Goal: Transaction & Acquisition: Purchase product/service

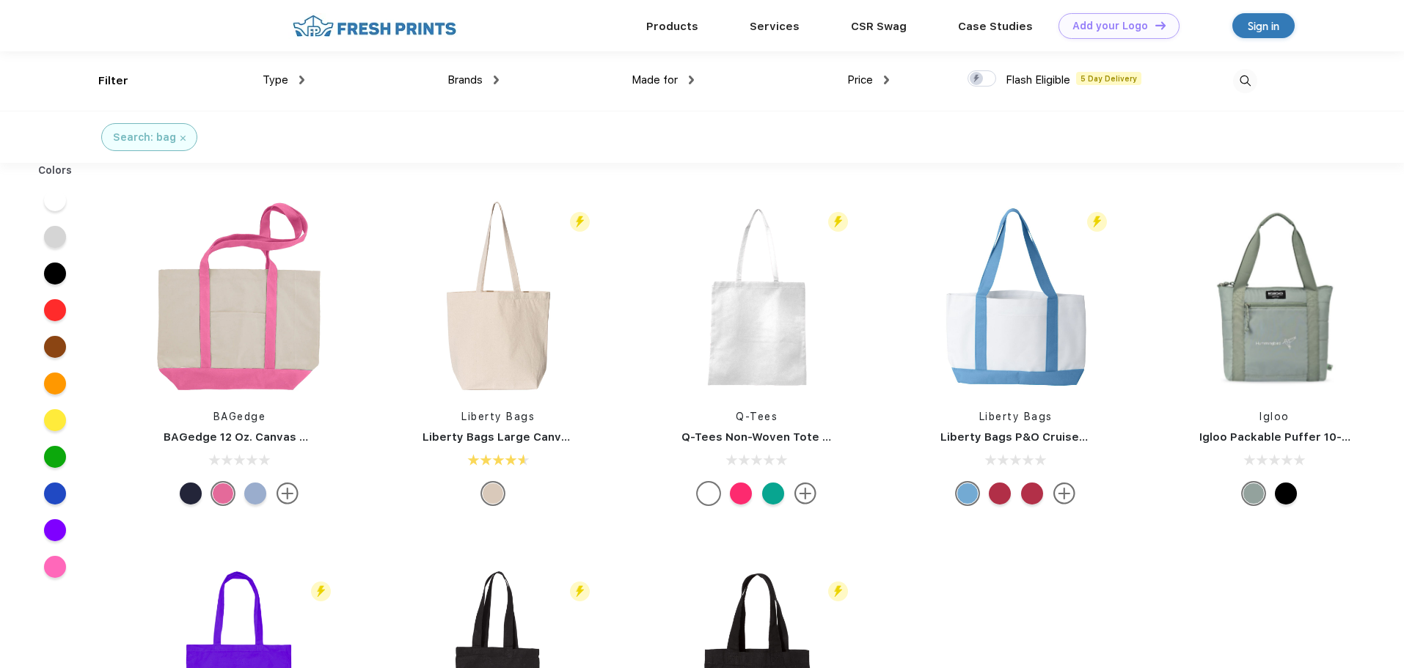
scroll to position [1, 0]
click at [492, 313] on img at bounding box center [498, 296] width 195 height 195
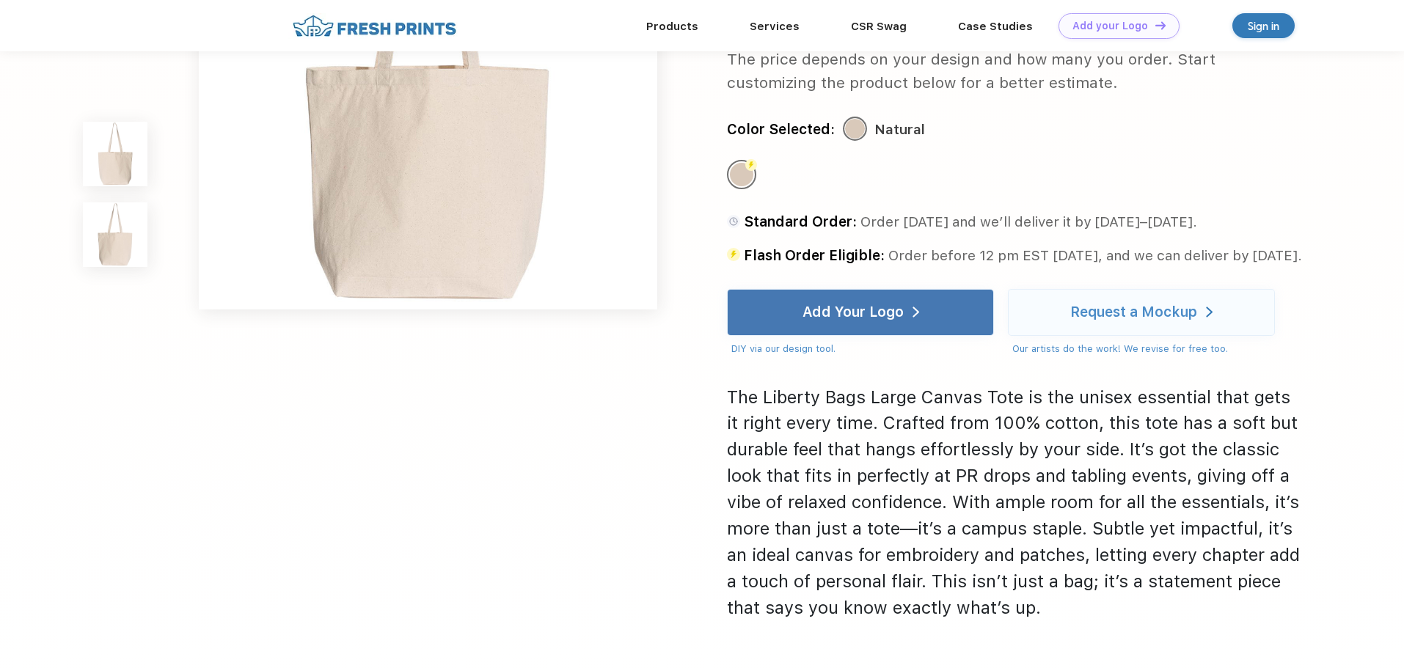
scroll to position [807, 0]
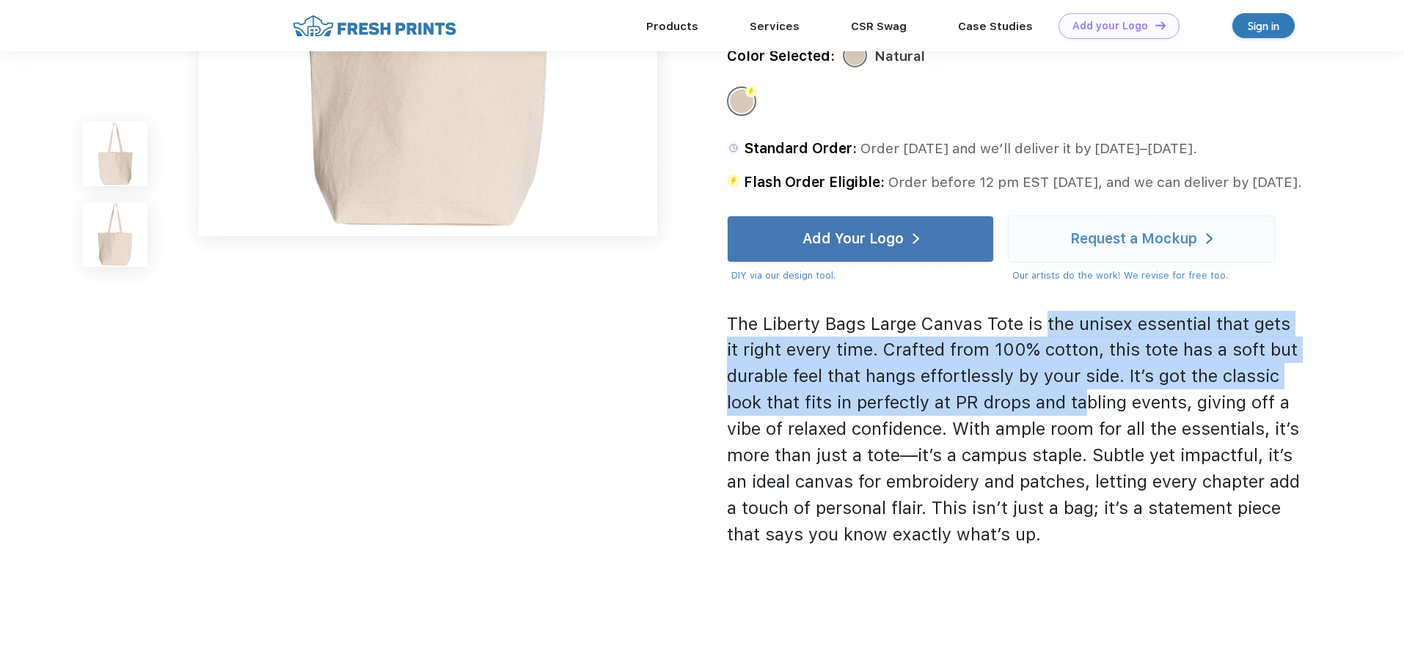
drag, startPoint x: 1071, startPoint y: 369, endPoint x: 1114, endPoint y: 455, distance: 95.8
click at [1109, 445] on div "The Liberty Bags Large Canvas Tote is the unisex essential that gets it right e…" at bounding box center [1015, 429] width 576 height 237
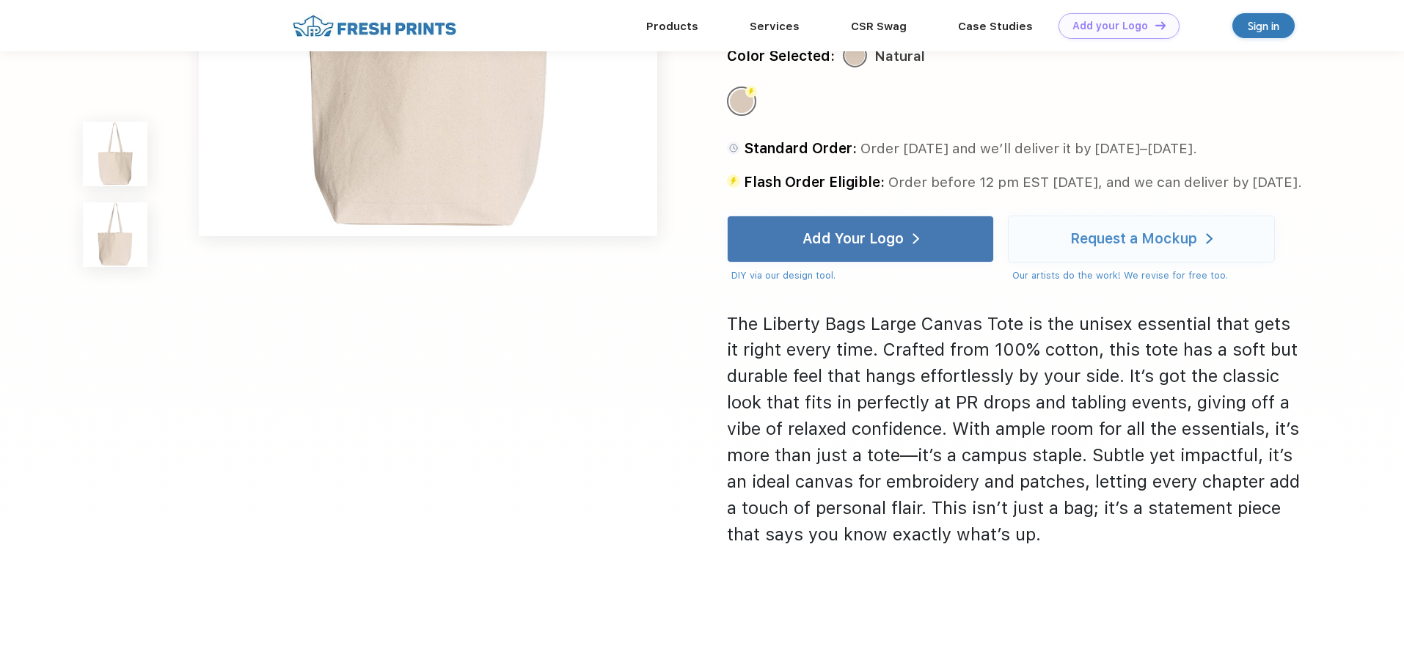
click at [1144, 506] on div "The Liberty Bags Large Canvas Tote is the unisex essential that gets it right e…" at bounding box center [1015, 429] width 576 height 237
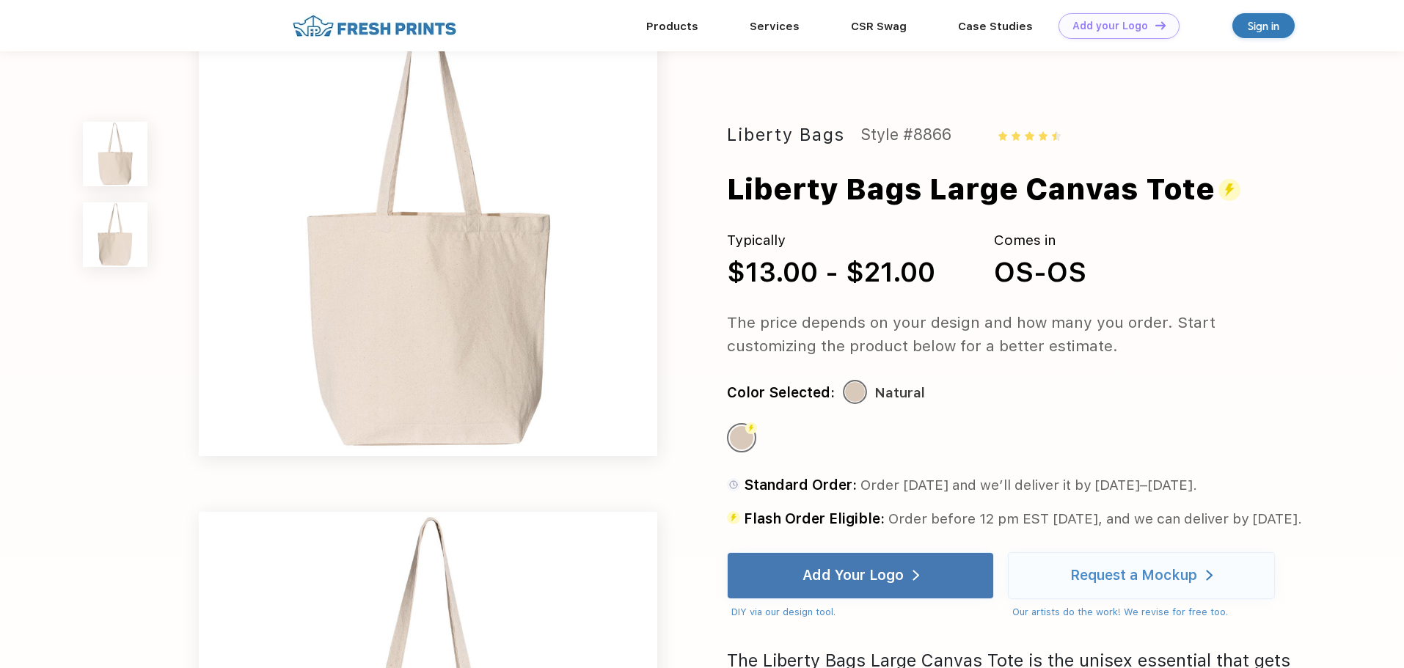
scroll to position [0, 0]
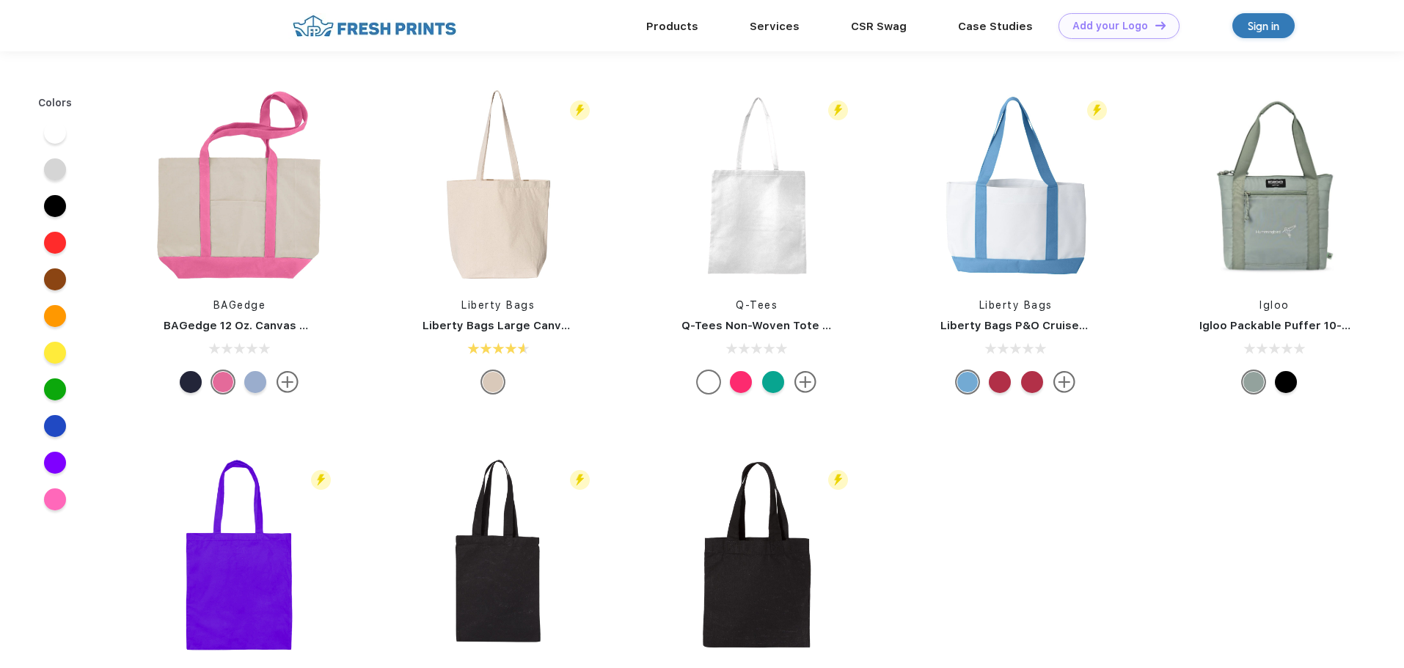
scroll to position [1, 0]
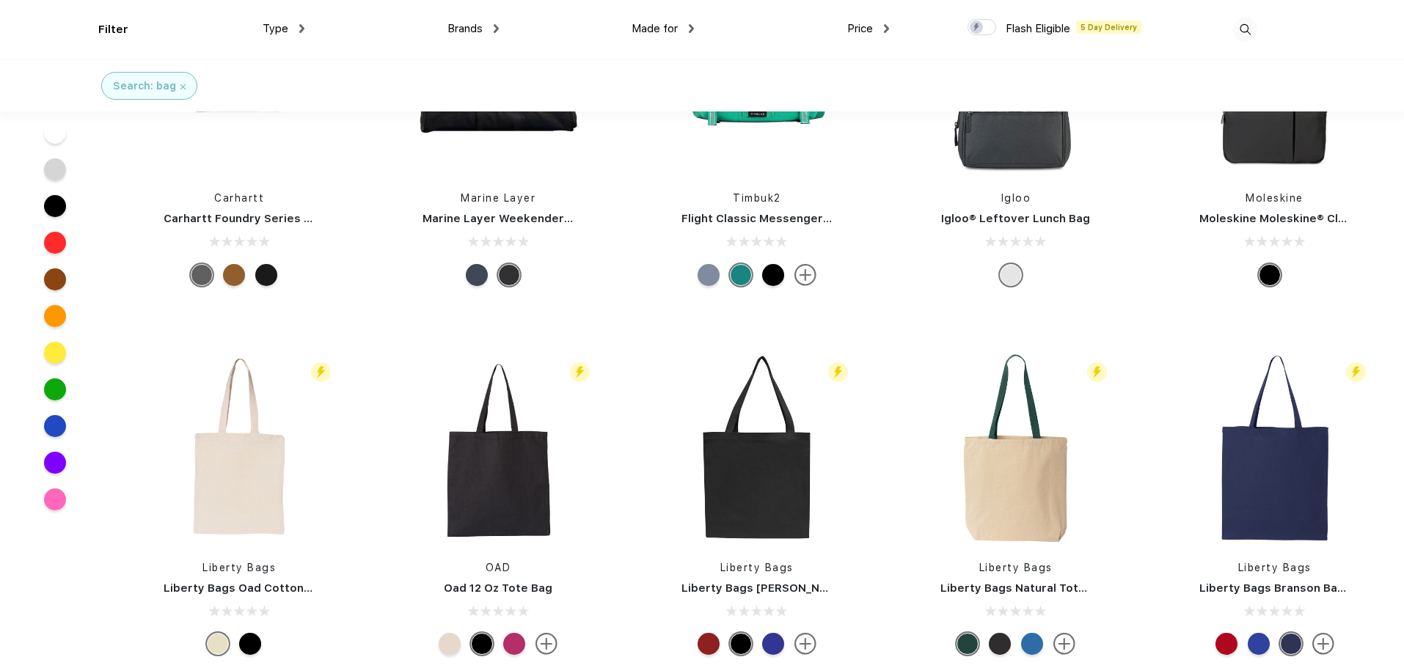
scroll to position [881, 0]
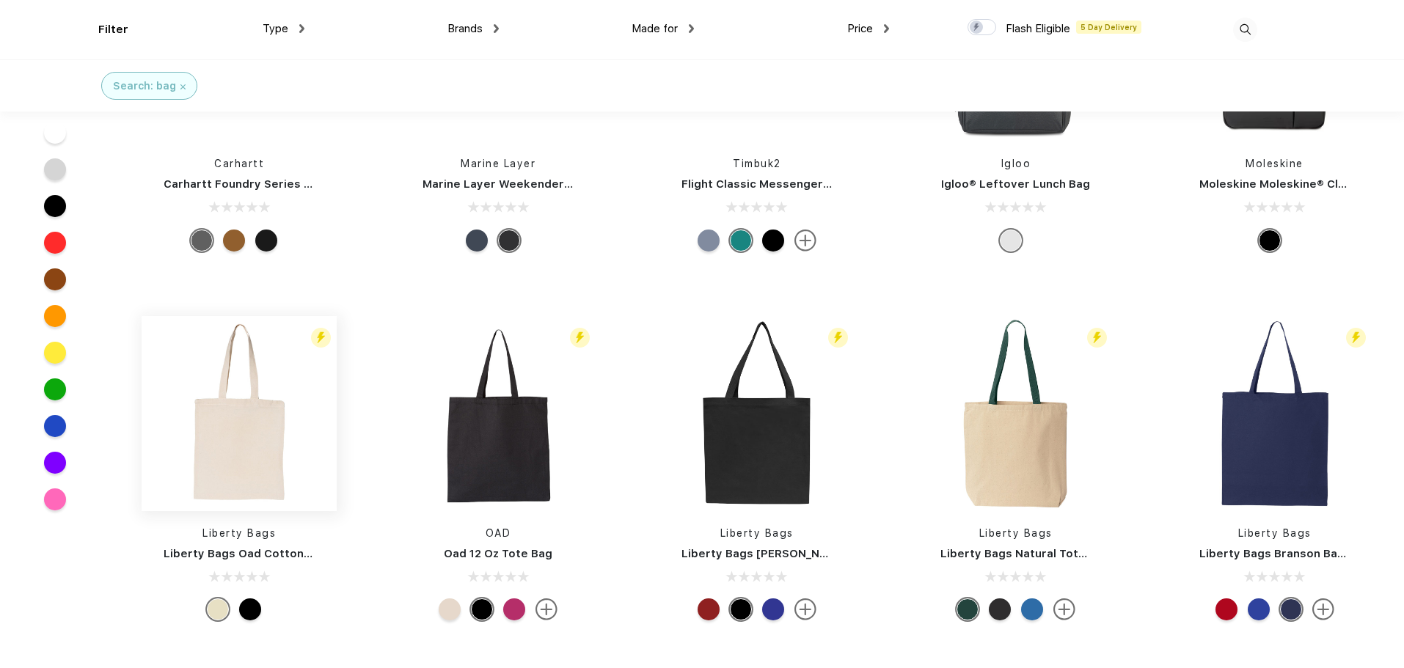
click at [264, 422] on img at bounding box center [239, 413] width 195 height 195
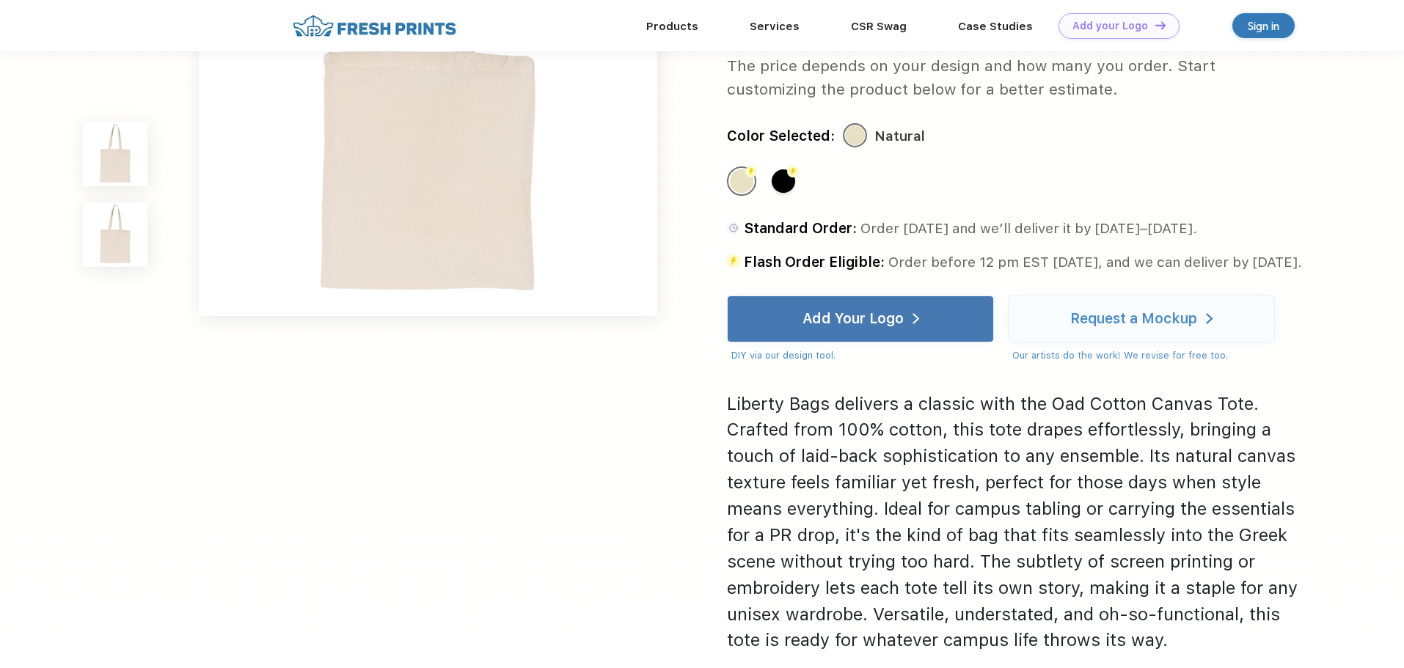
scroll to position [881, 0]
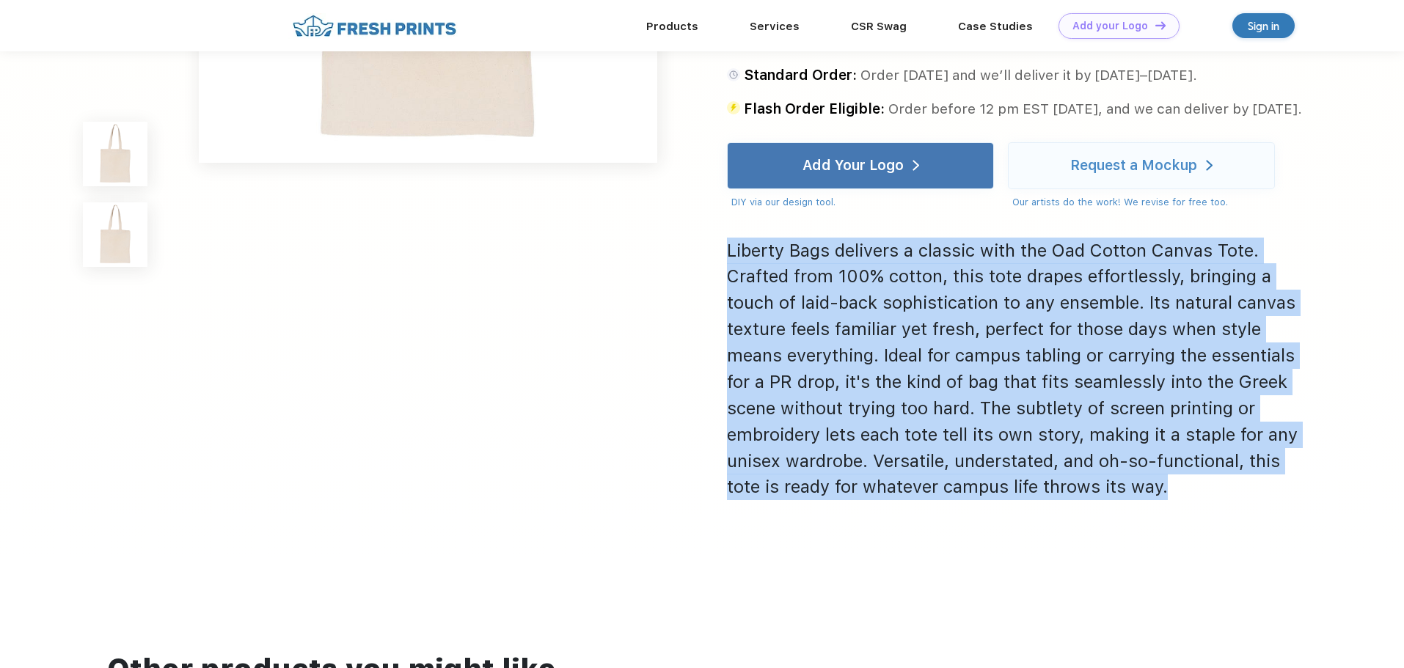
drag, startPoint x: 774, startPoint y: 250, endPoint x: 1327, endPoint y: 483, distance: 599.5
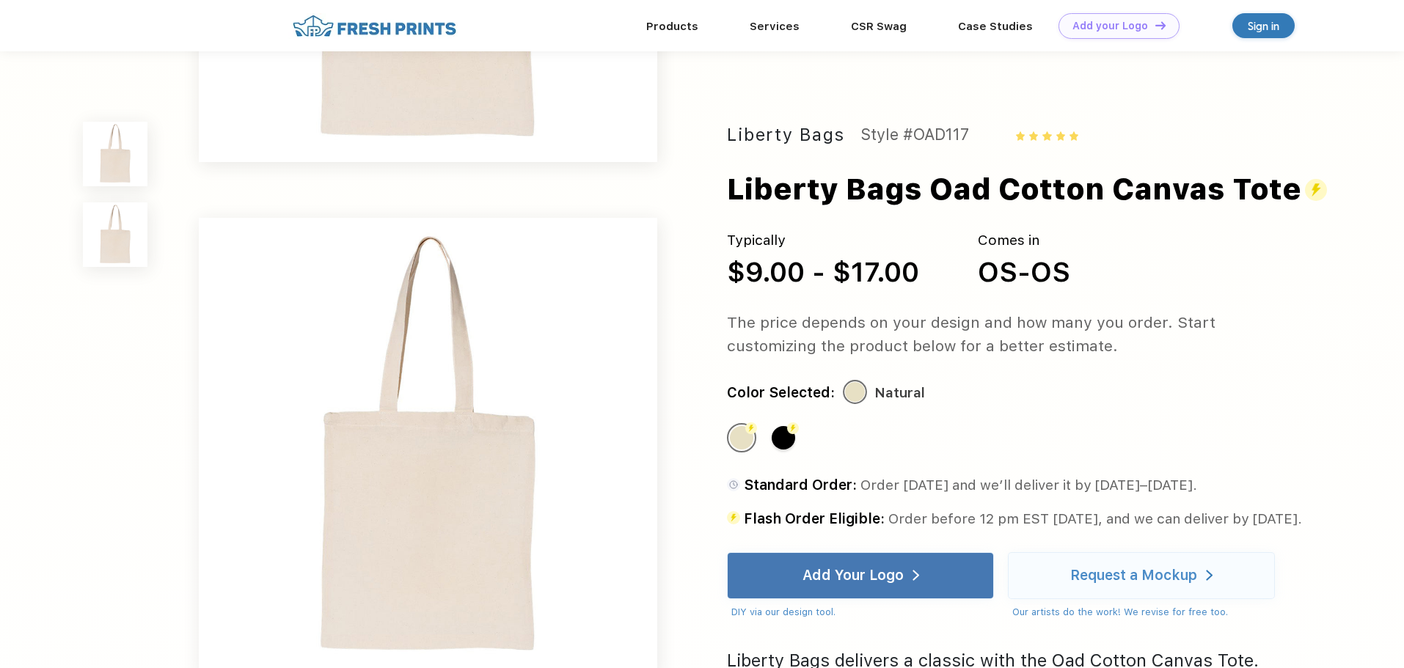
scroll to position [0, 0]
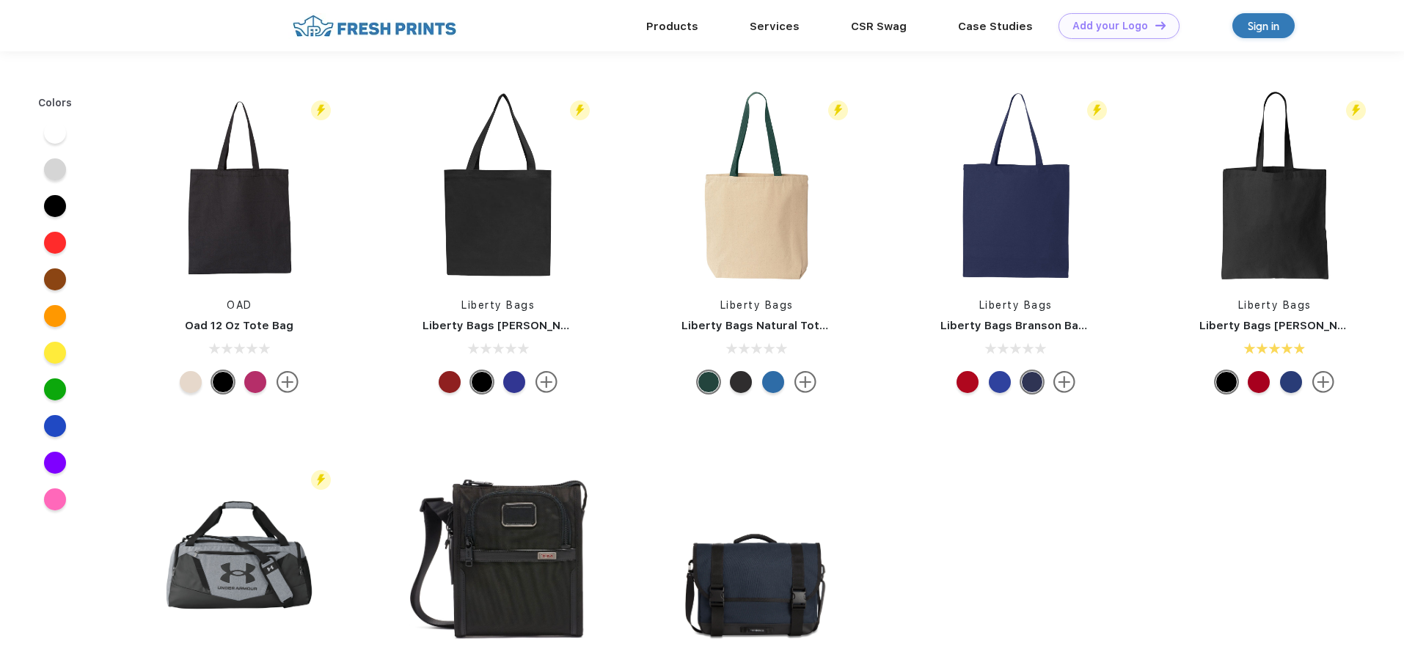
scroll to position [560, 0]
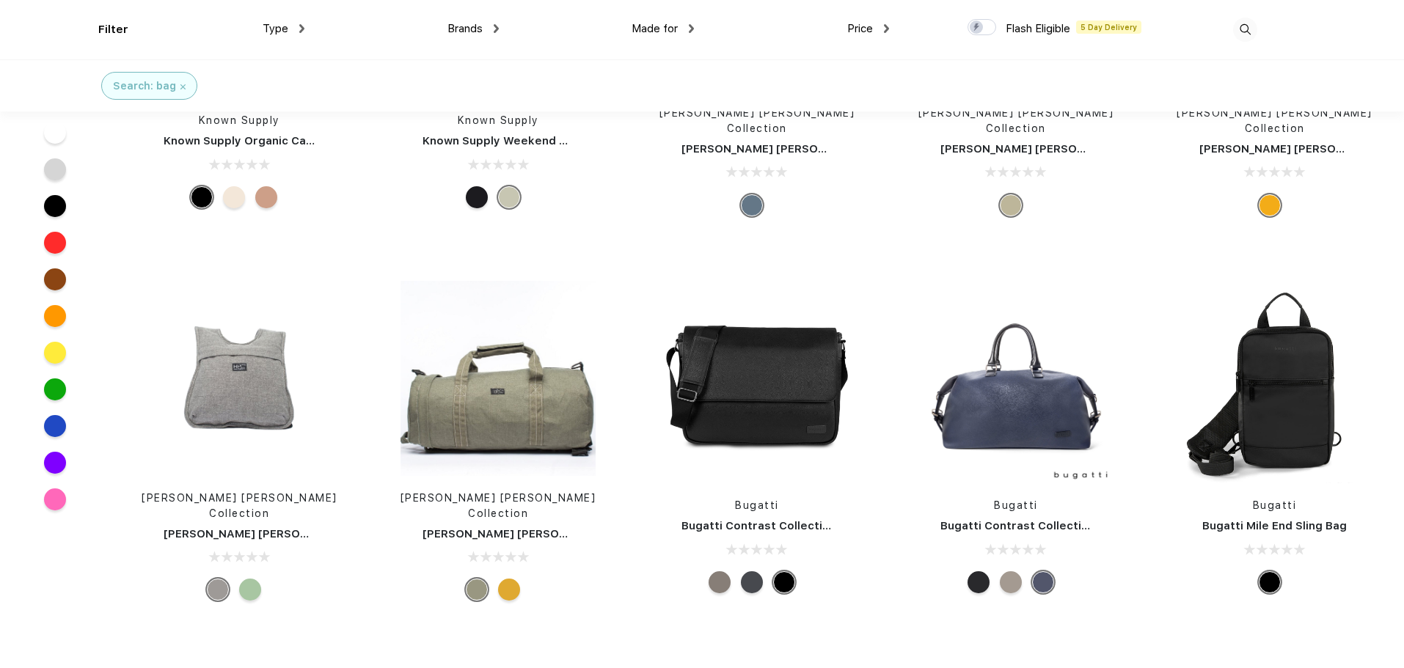
scroll to position [2834, 0]
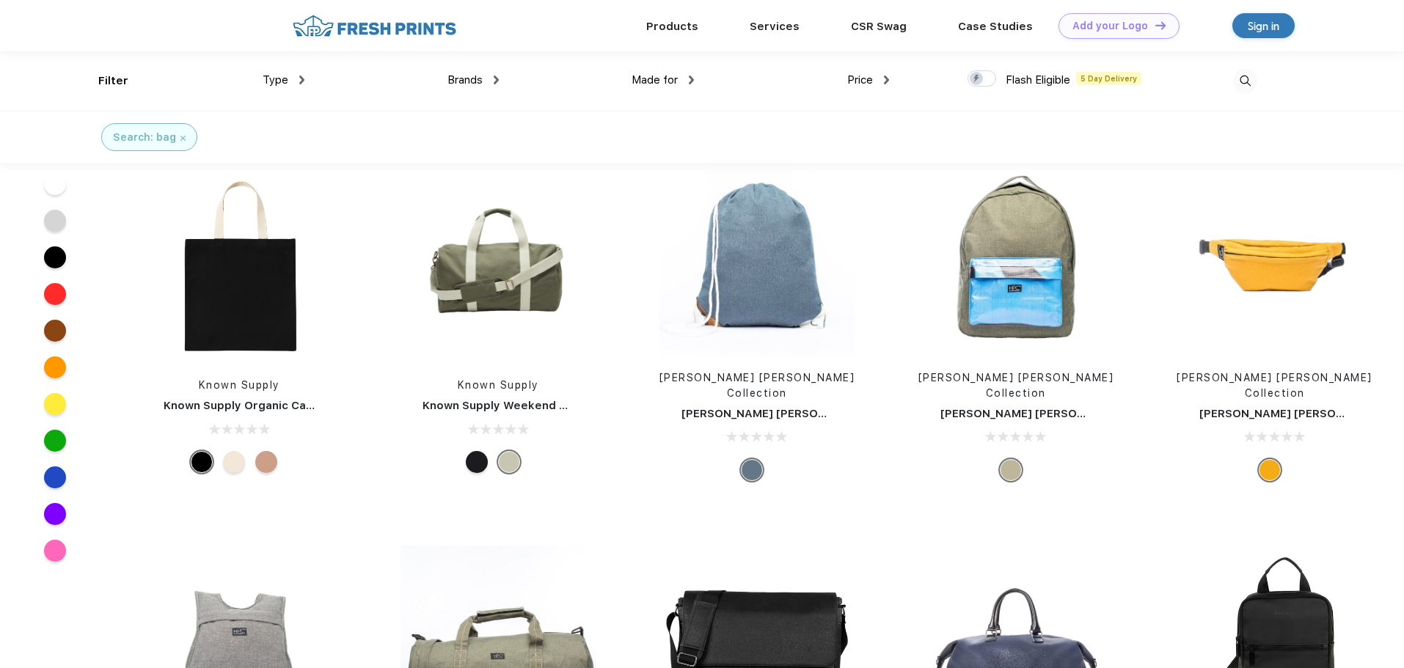
click at [233, 452] on div at bounding box center [234, 462] width 22 height 22
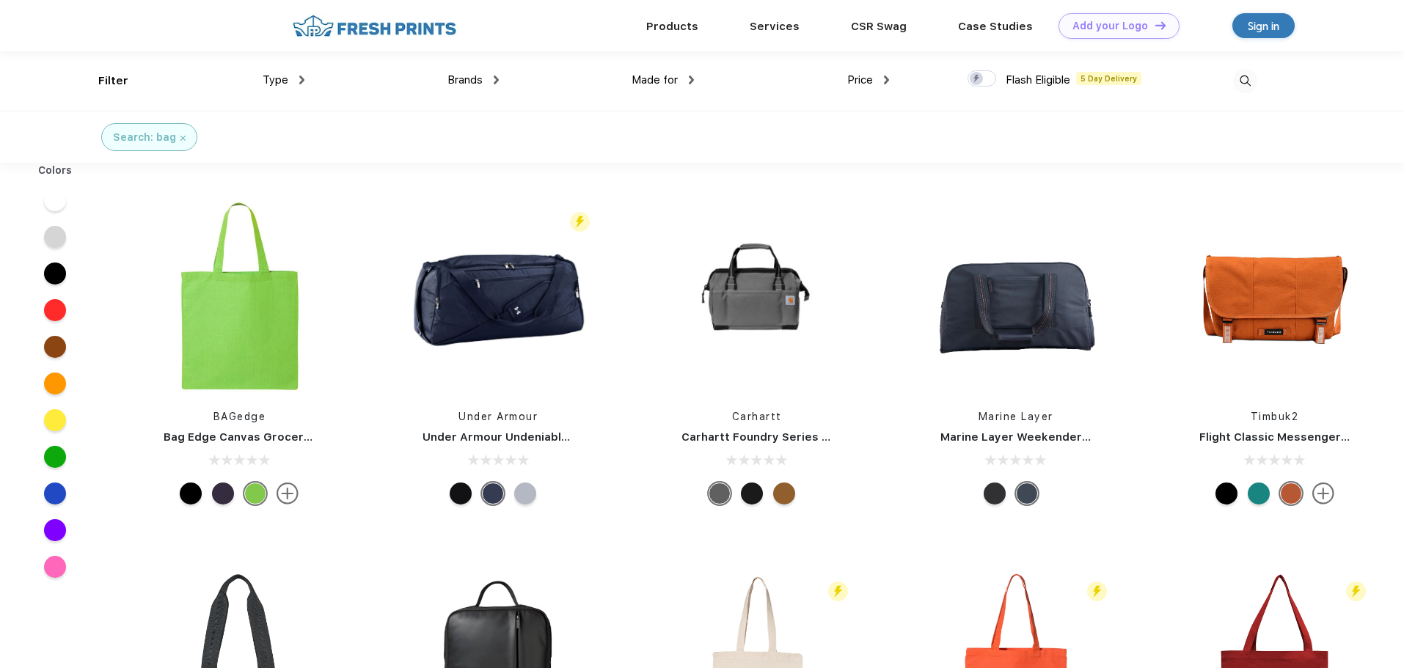
scroll to position [220, 0]
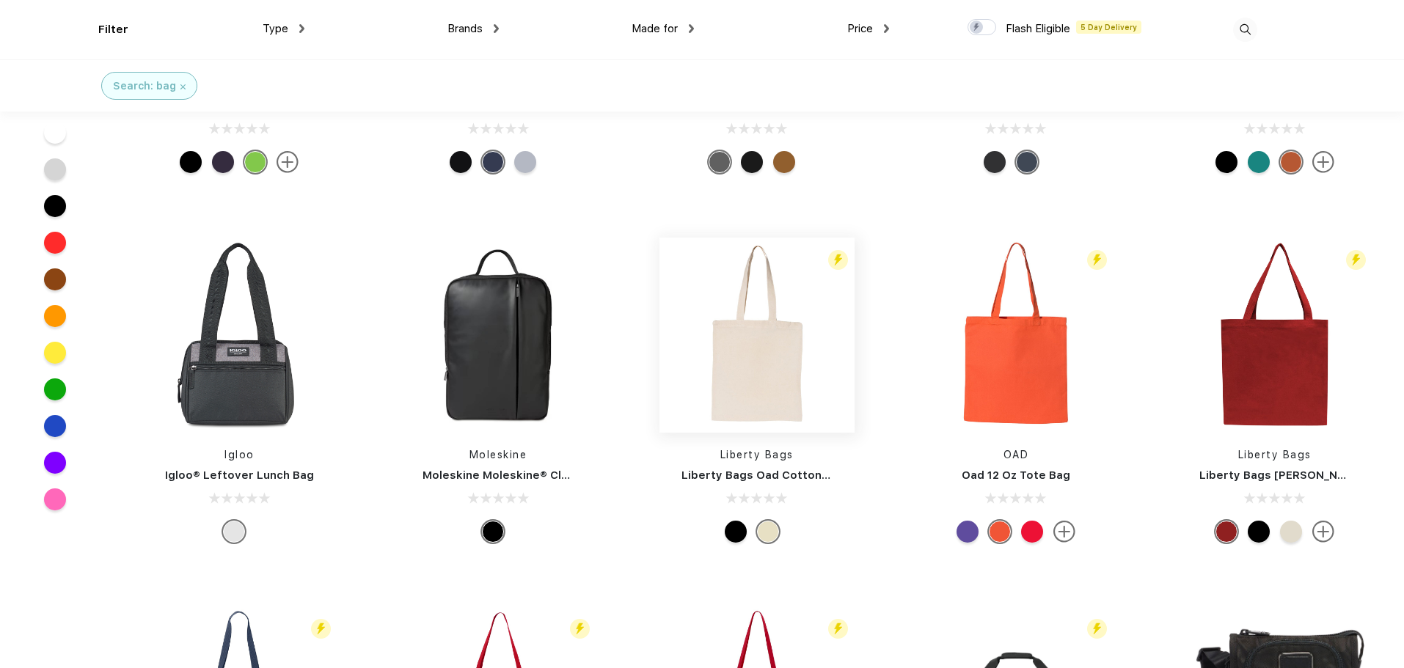
click at [764, 376] on img at bounding box center [757, 335] width 195 height 195
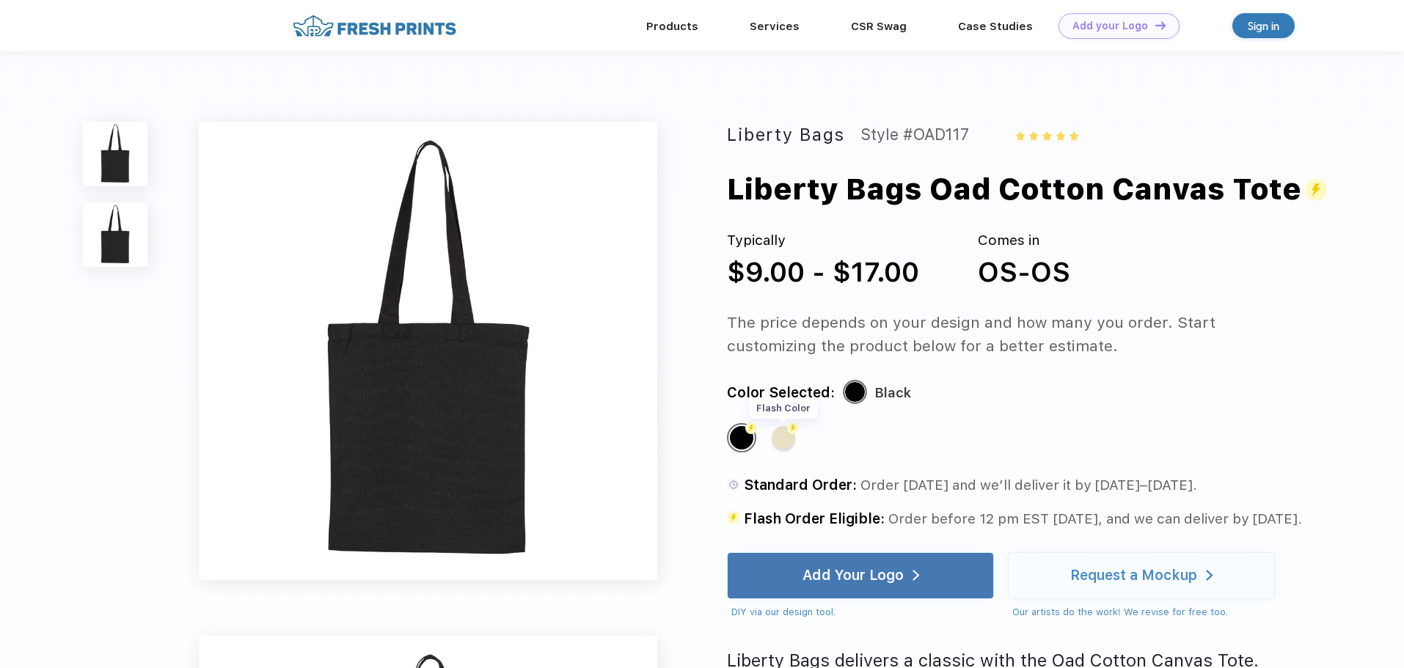
click at [783, 431] on div "Flash Color" at bounding box center [783, 437] width 23 height 23
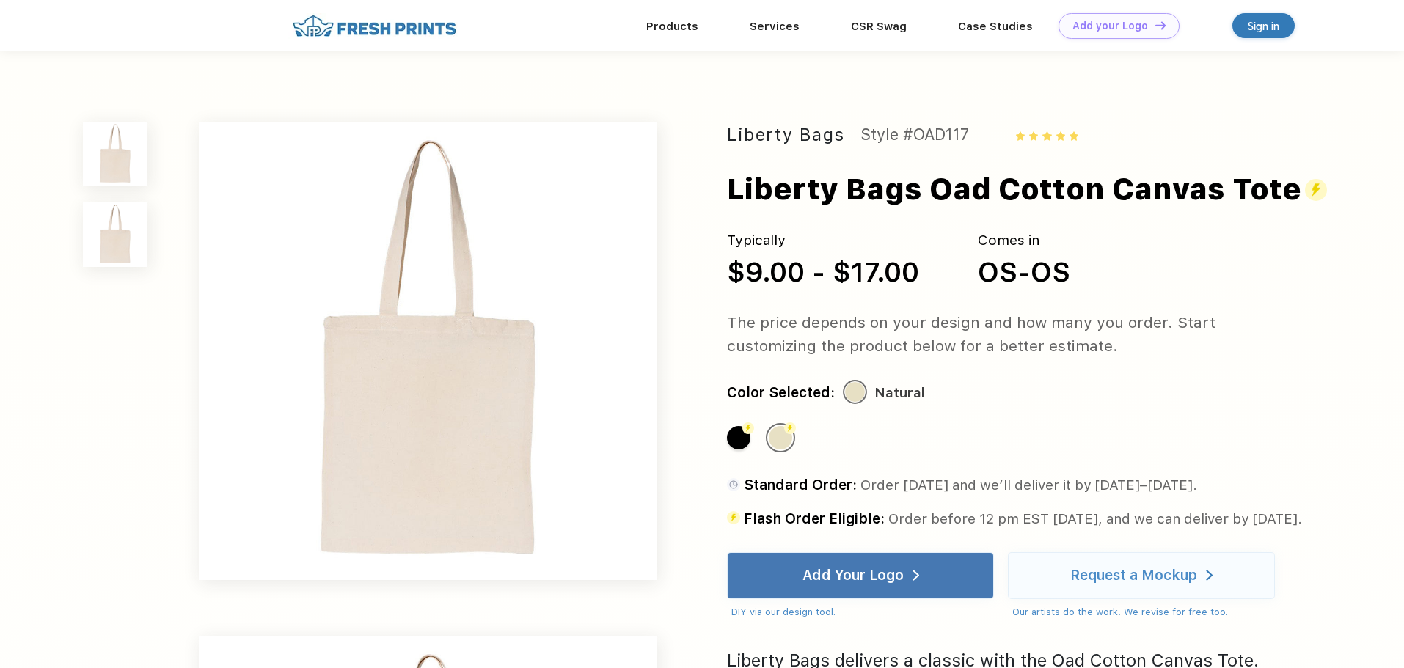
drag, startPoint x: 884, startPoint y: 324, endPoint x: 1163, endPoint y: 373, distance: 283.1
click at [1162, 373] on div "Liberty Bags Style #OAD117 Liberty Bags Oad Cotton Canvas Tote Typically $9.00 …" at bounding box center [1015, 517] width 576 height 790
click at [1170, 382] on div "Liberty Bags Style #OAD117 Liberty Bags Oad Cotton Canvas Tote Typically $9.00 …" at bounding box center [1015, 517] width 576 height 790
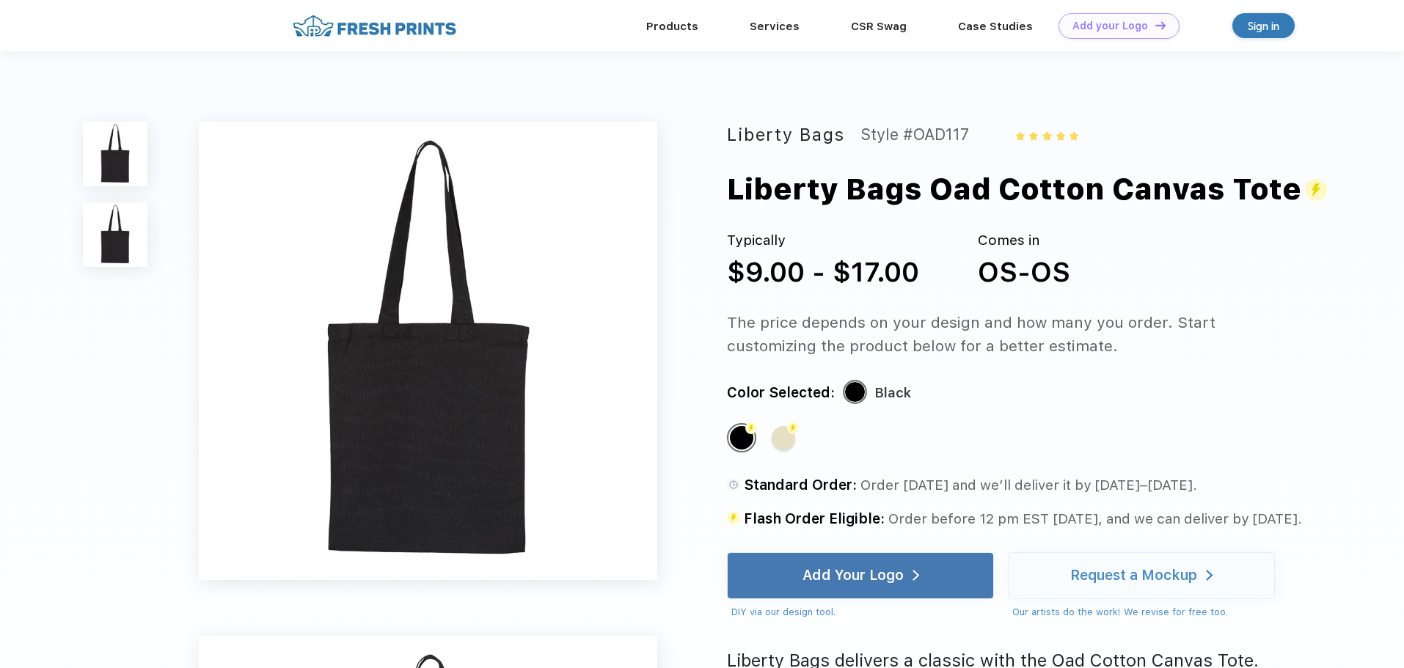
click at [798, 445] on div "Flash Color Flash Color" at bounding box center [999, 445] width 544 height 44
click at [790, 444] on div "Flash Color" at bounding box center [783, 437] width 23 height 23
